Goal: Task Accomplishment & Management: Use online tool/utility

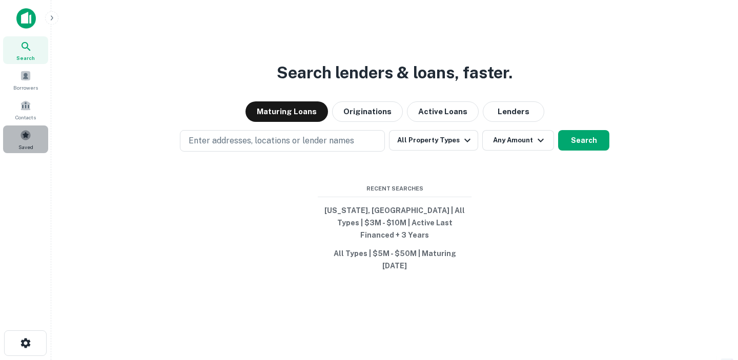
click at [29, 131] on span at bounding box center [25, 135] width 11 height 11
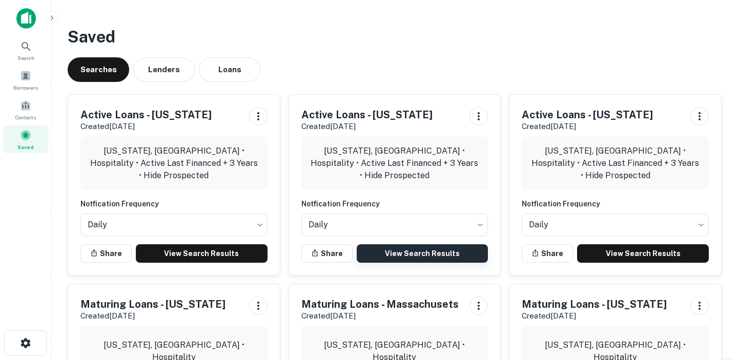
click at [465, 255] on link "View Search Results" at bounding box center [423, 253] width 132 height 18
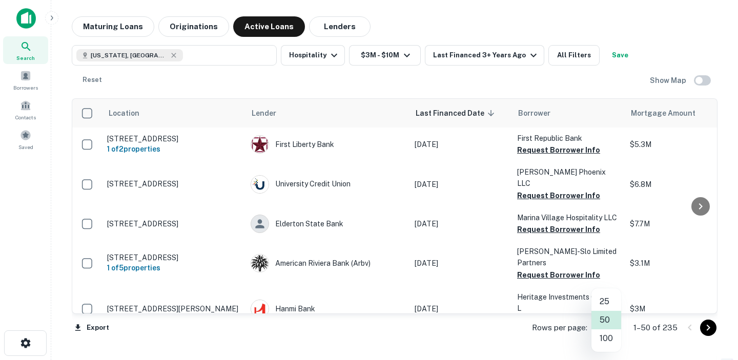
click at [606, 325] on body "Search Borrowers Contacts Saved Maturing Loans Originations Active Loans Lender…" at bounding box center [369, 180] width 738 height 360
click at [610, 337] on li "100" at bounding box center [606, 338] width 30 height 18
type input "***"
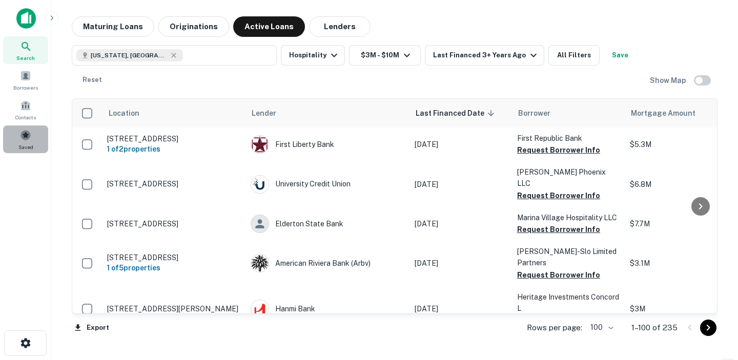
click at [27, 138] on span at bounding box center [25, 135] width 11 height 11
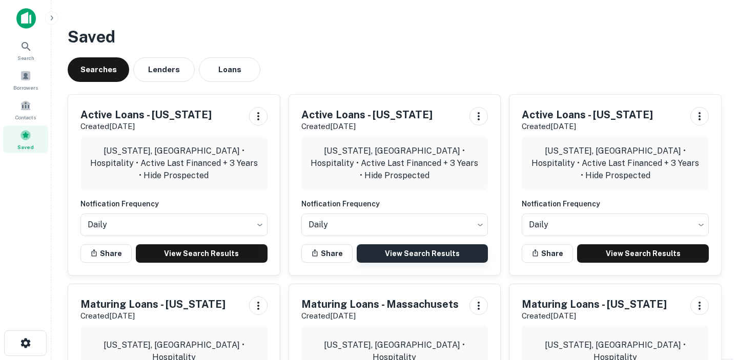
click at [445, 256] on link "View Search Results" at bounding box center [423, 253] width 132 height 18
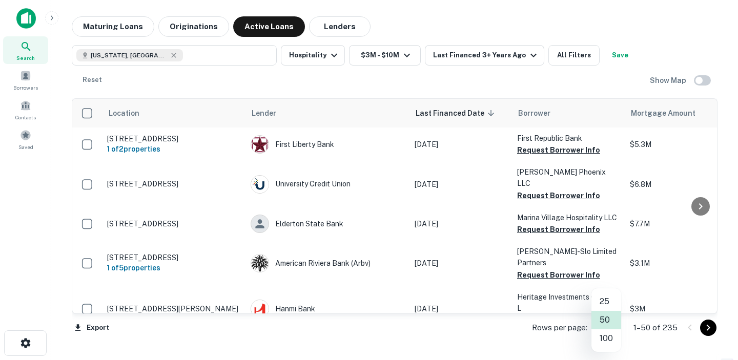
click at [609, 326] on body "Search Borrowers Contacts Saved Maturing Loans Originations Active Loans Lender…" at bounding box center [369, 180] width 738 height 360
click at [607, 340] on li "100" at bounding box center [606, 338] width 30 height 18
type input "***"
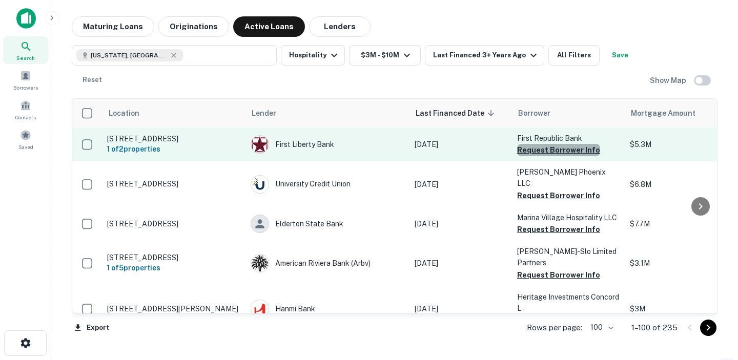
click at [568, 152] on button "Request Borrower Info" at bounding box center [558, 150] width 83 height 12
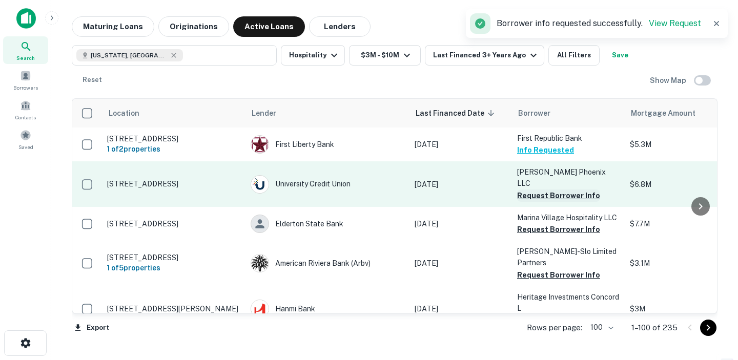
click at [557, 190] on button "Request Borrower Info" at bounding box center [558, 196] width 83 height 12
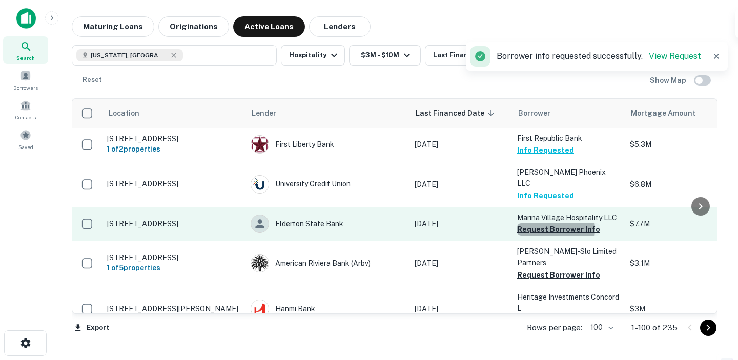
click at [552, 223] on button "Request Borrower Info" at bounding box center [558, 229] width 83 height 12
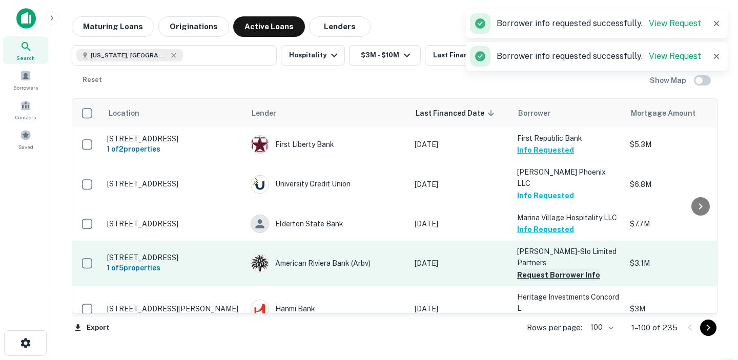
click at [553, 269] on button "Request Borrower Info" at bounding box center [558, 275] width 83 height 12
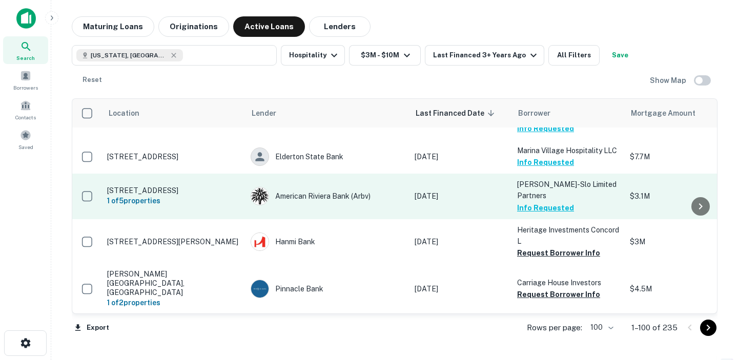
scroll to position [82, 0]
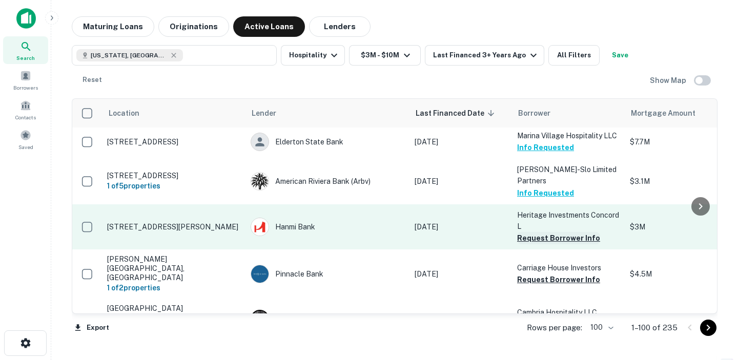
click at [551, 232] on button "Request Borrower Info" at bounding box center [558, 238] width 83 height 12
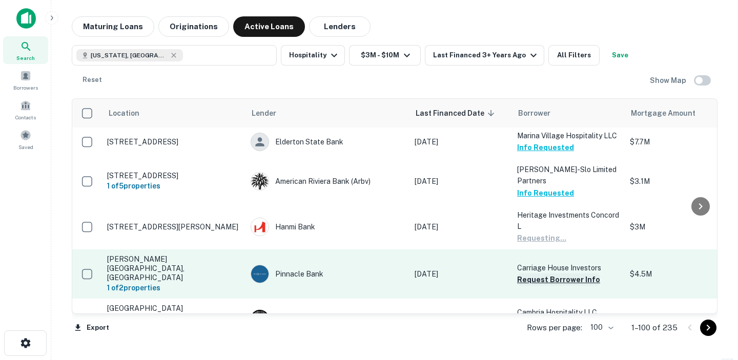
click at [548, 274] on button "Request Borrower Info" at bounding box center [558, 280] width 83 height 12
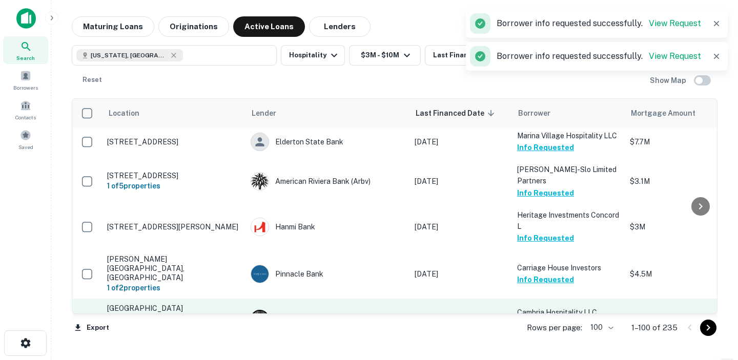
click at [548, 319] on button "Request Borrower Info" at bounding box center [558, 325] width 83 height 12
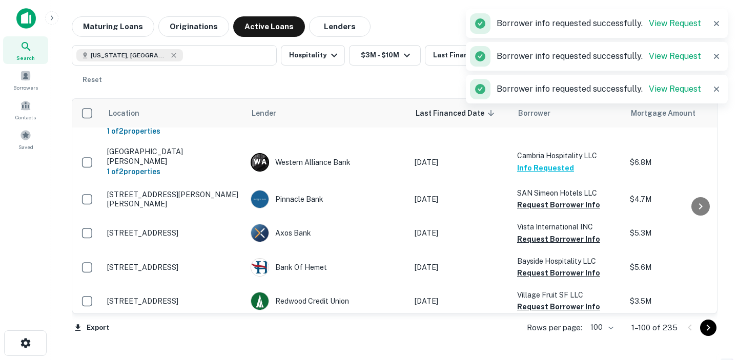
scroll to position [248, 0]
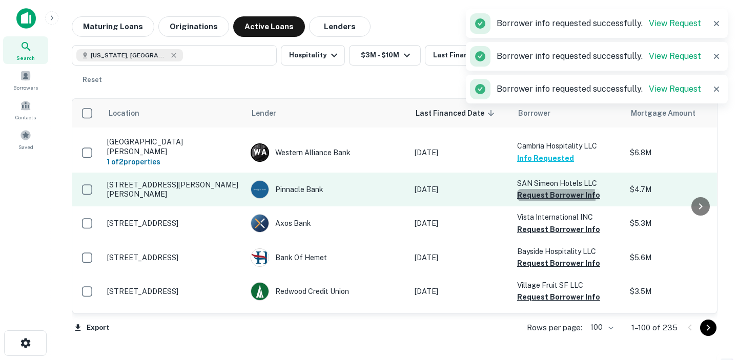
click at [544, 189] on button "Request Borrower Info" at bounding box center [558, 195] width 83 height 12
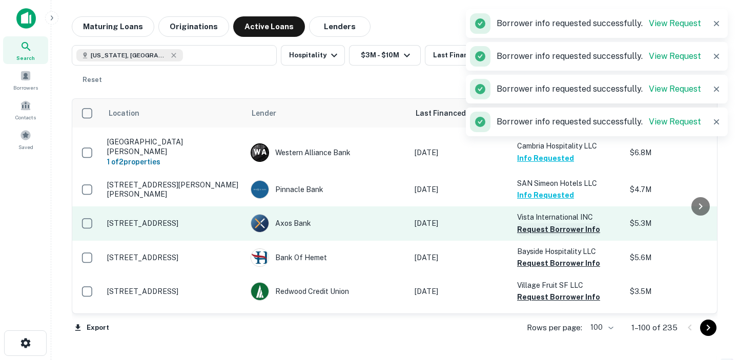
click at [542, 223] on button "Request Borrower Info" at bounding box center [558, 229] width 83 height 12
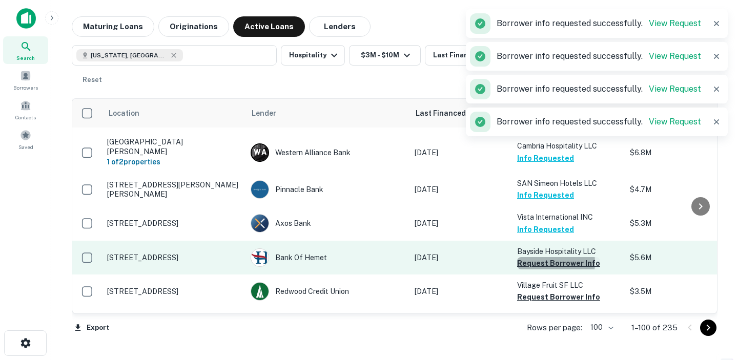
click at [542, 257] on button "Request Borrower Info" at bounding box center [558, 263] width 83 height 12
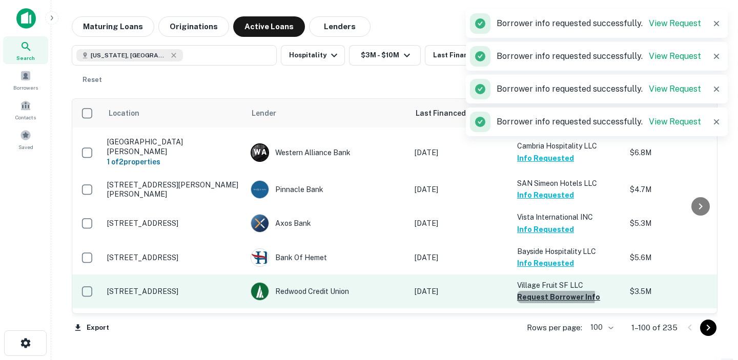
click at [541, 291] on button "Request Borrower Info" at bounding box center [558, 297] width 83 height 12
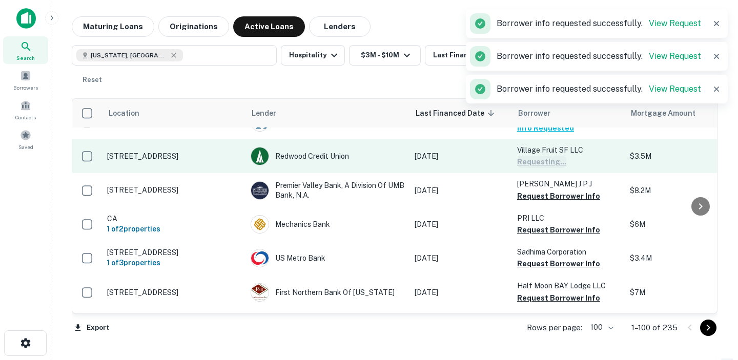
scroll to position [402, 0]
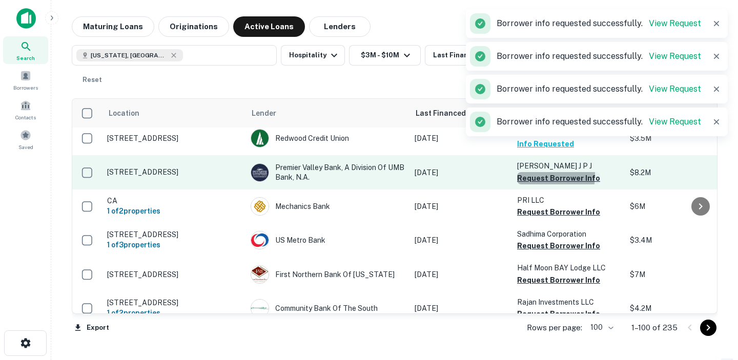
click at [535, 172] on button "Request Borrower Info" at bounding box center [558, 178] width 83 height 12
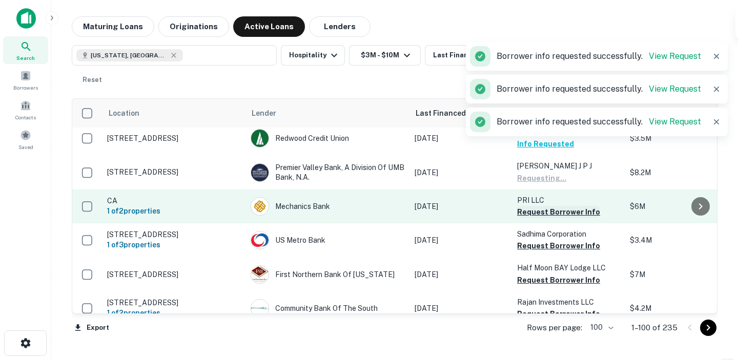
click at [533, 206] on button "Request Borrower Info" at bounding box center [558, 212] width 83 height 12
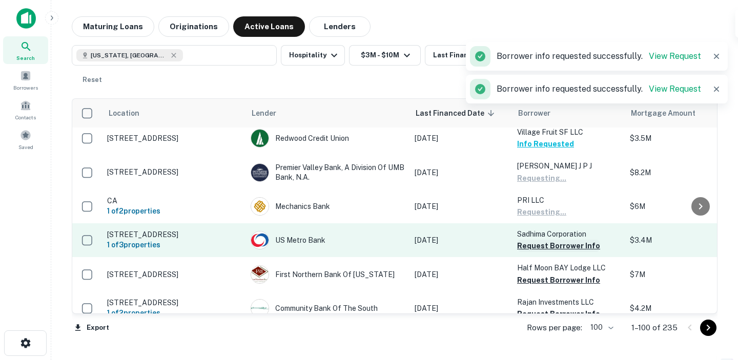
click at [536, 240] on button "Request Borrower Info" at bounding box center [558, 246] width 83 height 12
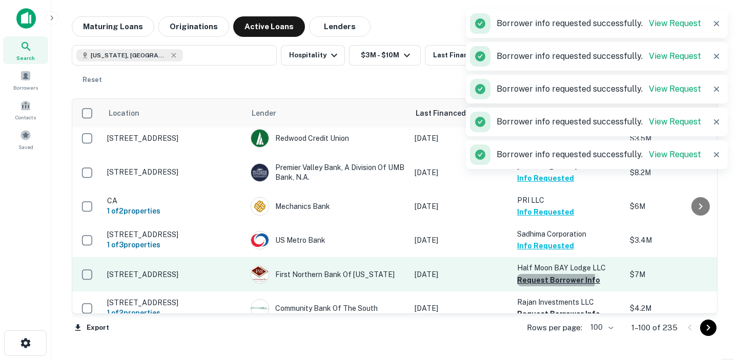
click at [540, 274] on button "Request Borrower Info" at bounding box center [558, 280] width 83 height 12
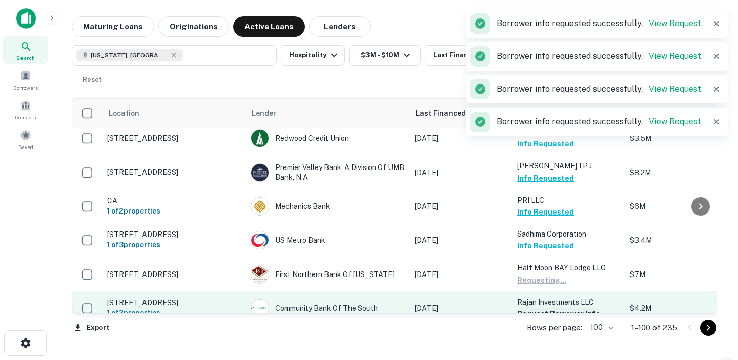
click at [539, 308] on button "Request Borrower Info" at bounding box center [558, 314] width 83 height 12
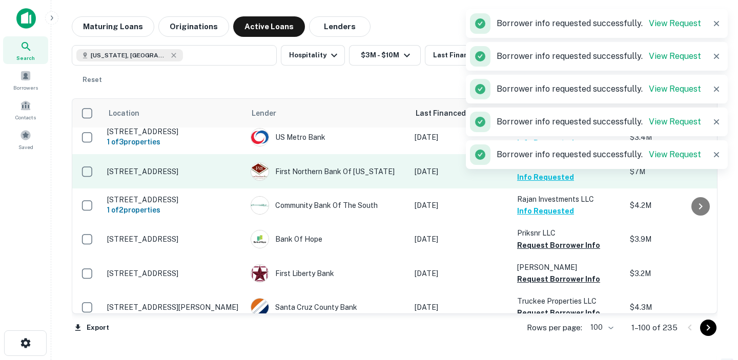
scroll to position [519, 0]
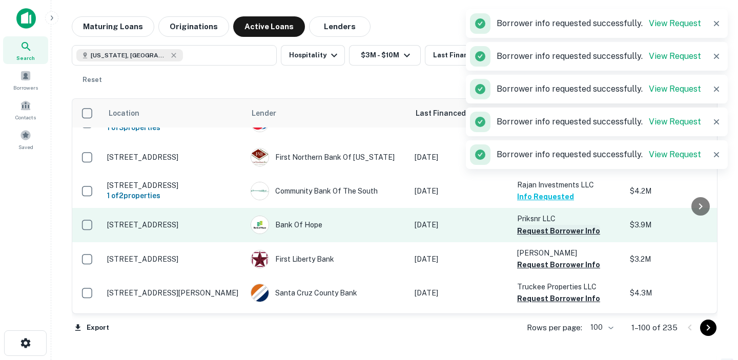
click at [554, 225] on button "Request Borrower Info" at bounding box center [558, 231] width 83 height 12
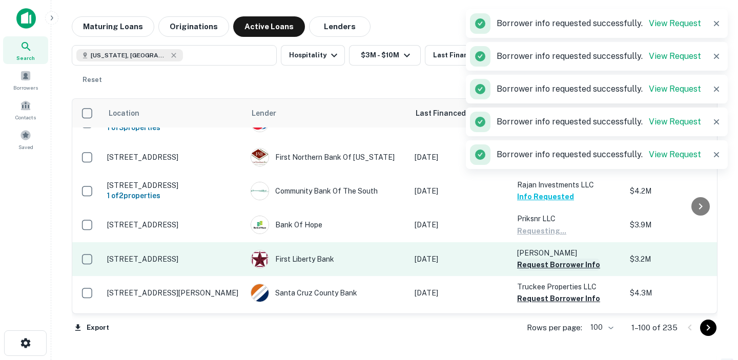
click at [551, 259] on button "Request Borrower Info" at bounding box center [558, 265] width 83 height 12
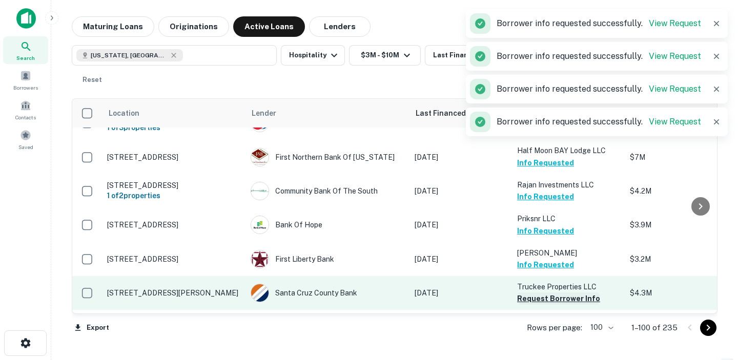
click at [549, 293] on button "Request Borrower Info" at bounding box center [558, 299] width 83 height 12
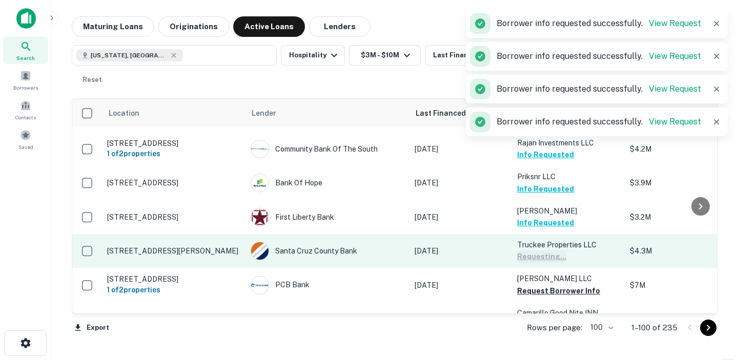
scroll to position [596, 0]
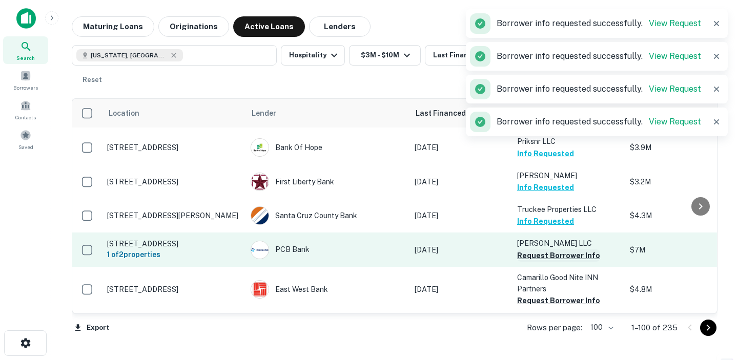
click at [541, 249] on button "Request Borrower Info" at bounding box center [558, 255] width 83 height 12
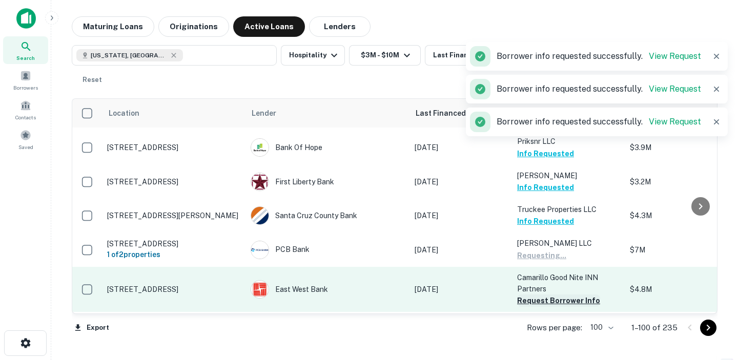
click at [541, 295] on button "Request Borrower Info" at bounding box center [558, 301] width 83 height 12
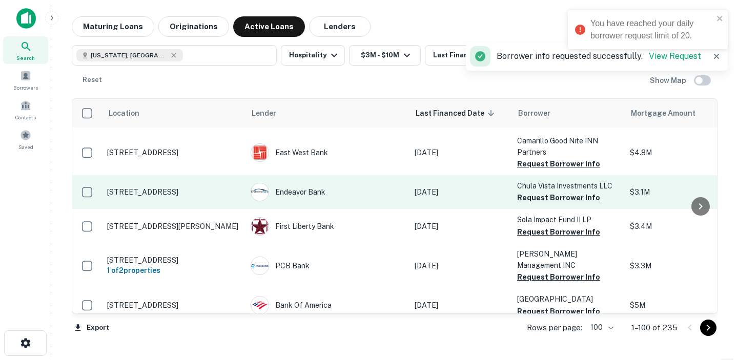
scroll to position [733, 0]
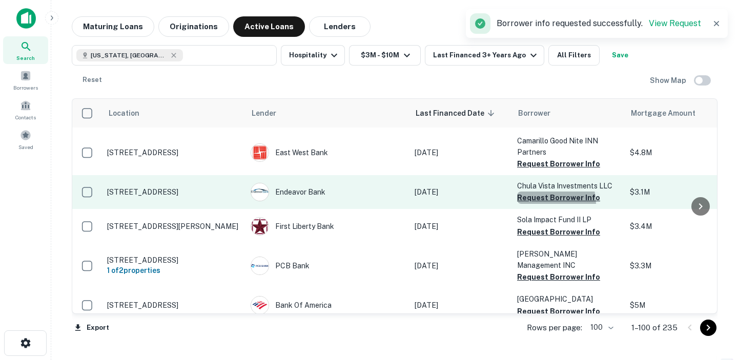
click at [539, 192] on button "Request Borrower Info" at bounding box center [558, 198] width 83 height 12
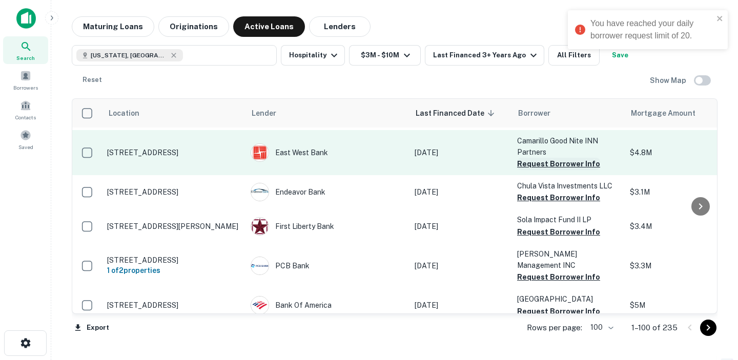
click at [543, 158] on button "Request Borrower Info" at bounding box center [558, 164] width 83 height 12
